Goal: Find specific page/section: Find specific page/section

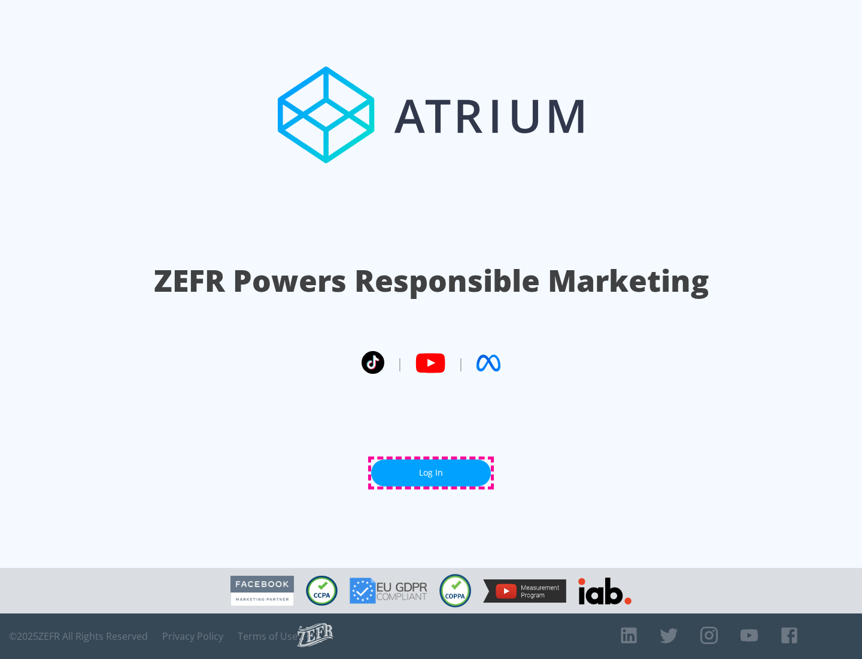
click at [431, 473] on link "Log In" at bounding box center [431, 472] width 120 height 27
